Goal: Navigation & Orientation: Find specific page/section

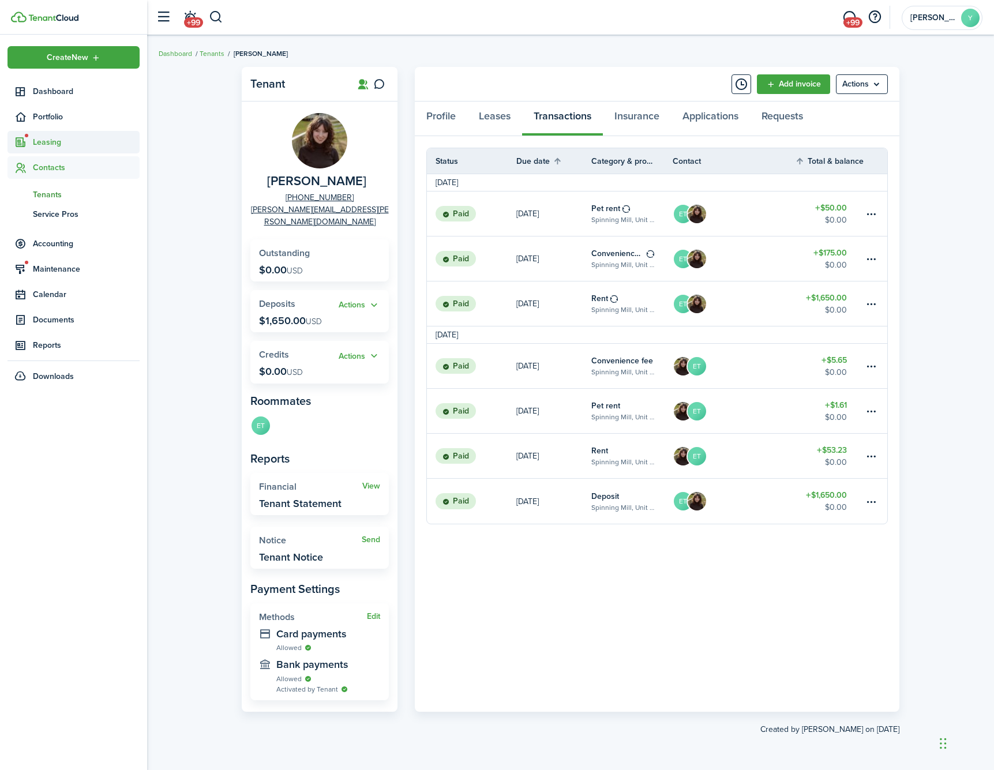
click at [78, 144] on span "Leasing" at bounding box center [86, 142] width 107 height 12
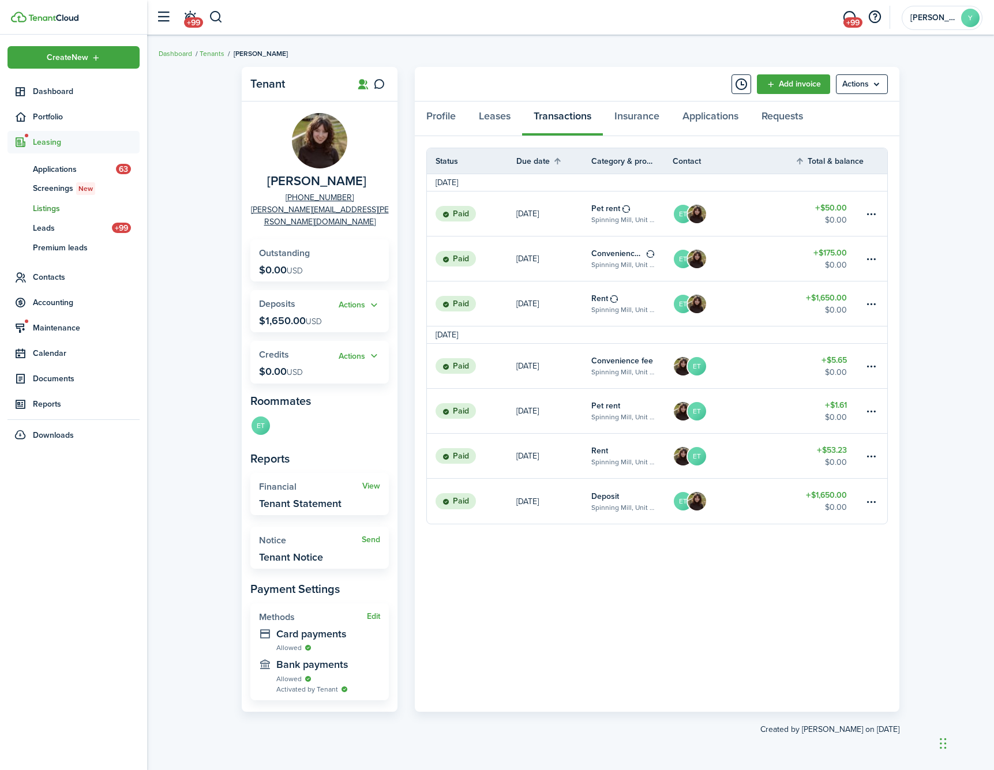
click at [70, 208] on span "Listings" at bounding box center [86, 208] width 107 height 12
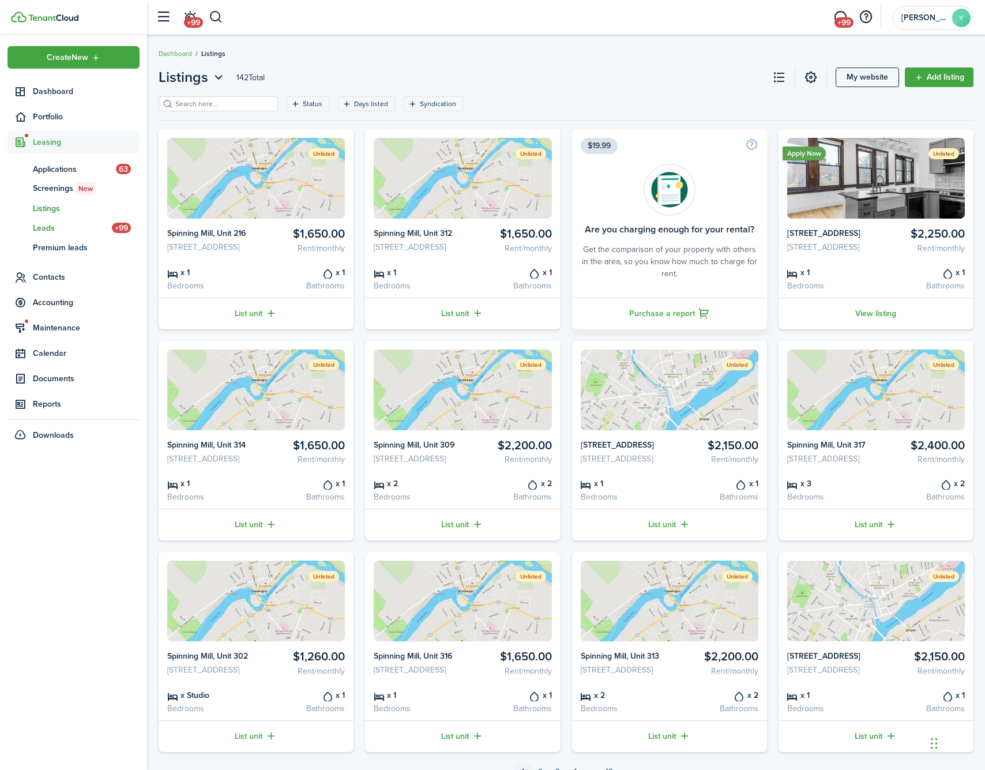
click at [49, 229] on span "Leads" at bounding box center [72, 228] width 79 height 12
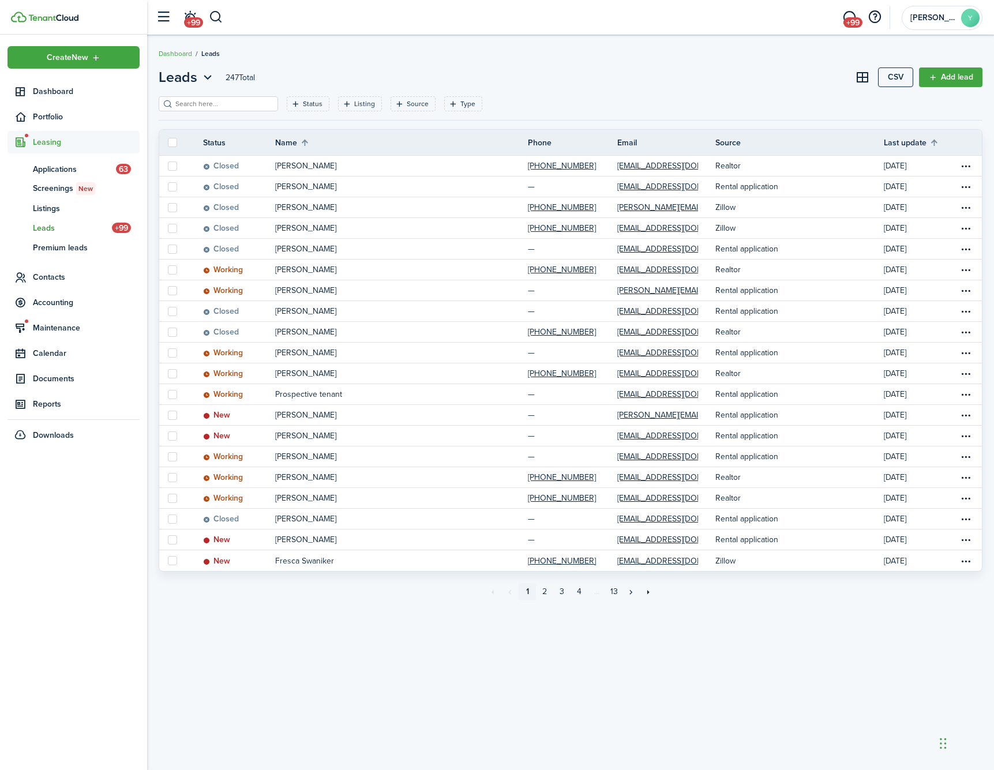
click at [338, 51] on breadcrumb "Dashboard Leads" at bounding box center [571, 48] width 824 height 27
click at [84, 93] on span "Dashboard" at bounding box center [86, 91] width 107 height 12
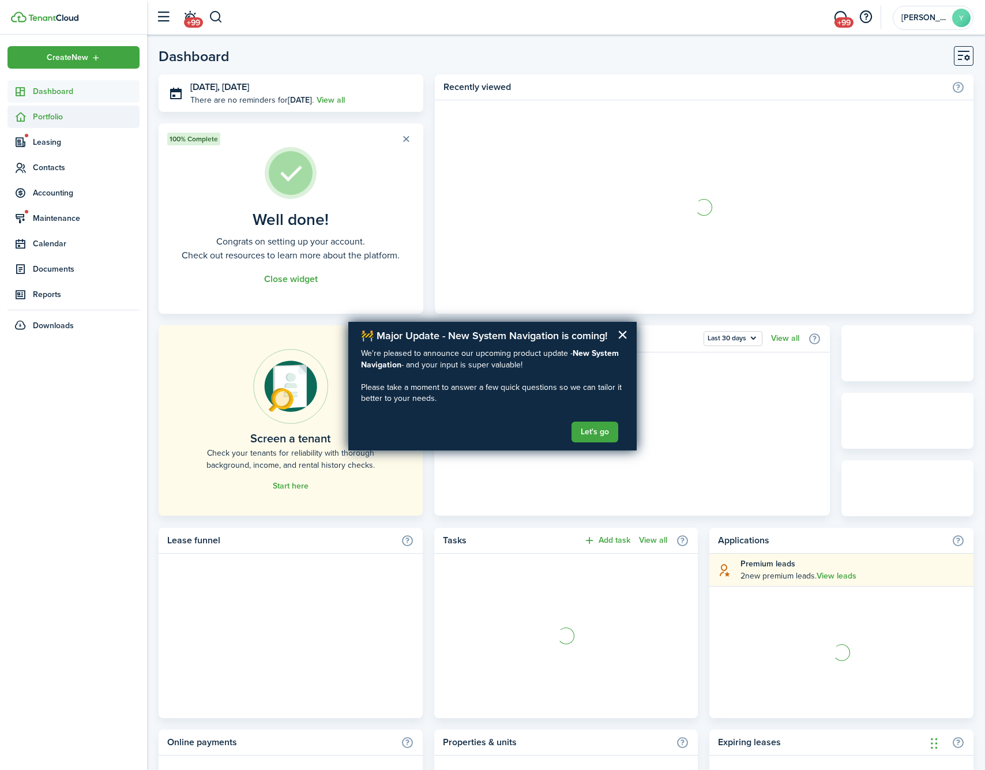
click at [72, 117] on span "Portfolio" at bounding box center [86, 117] width 107 height 12
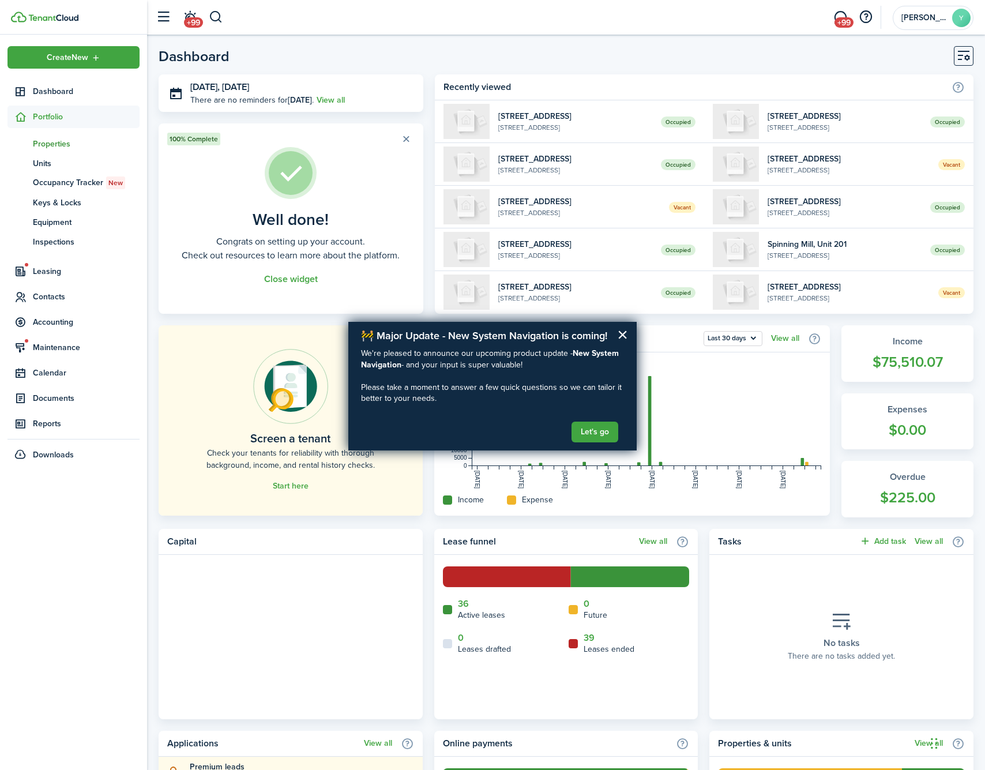
click at [60, 146] on span "Properties" at bounding box center [86, 144] width 107 height 12
